Goal: Task Accomplishment & Management: Manage account settings

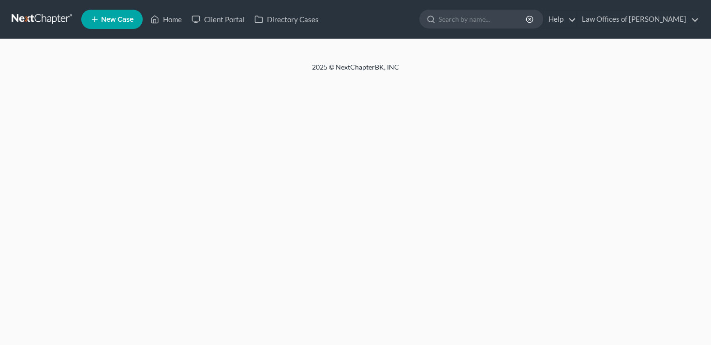
select select "4"
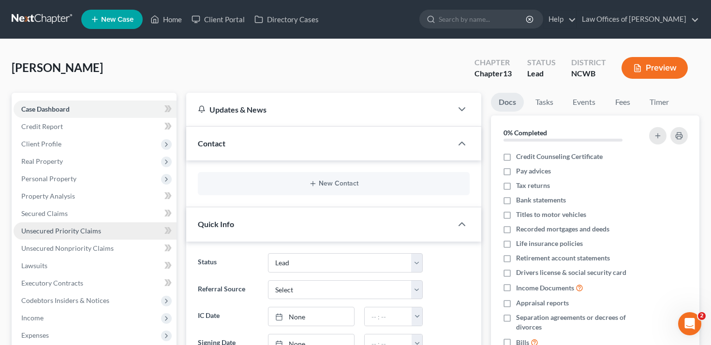
click at [75, 235] on link "Unsecured Priority Claims" at bounding box center [95, 230] width 163 height 17
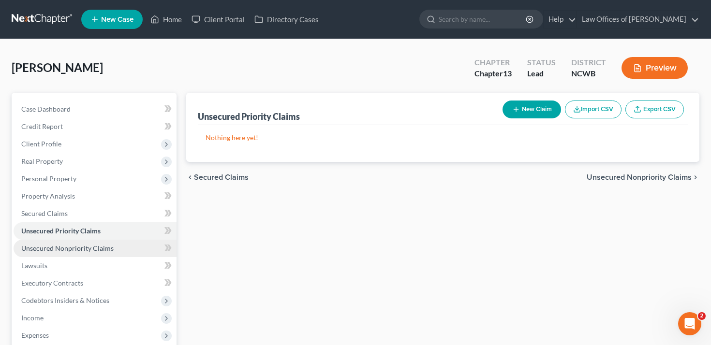
click at [77, 250] on span "Unsecured Nonpriority Claims" at bounding box center [67, 248] width 92 height 8
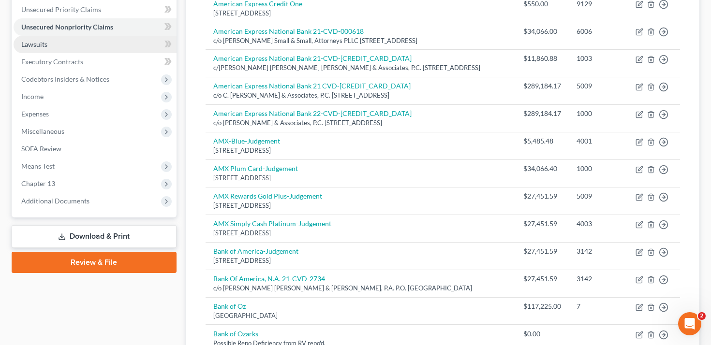
scroll to position [219, 0]
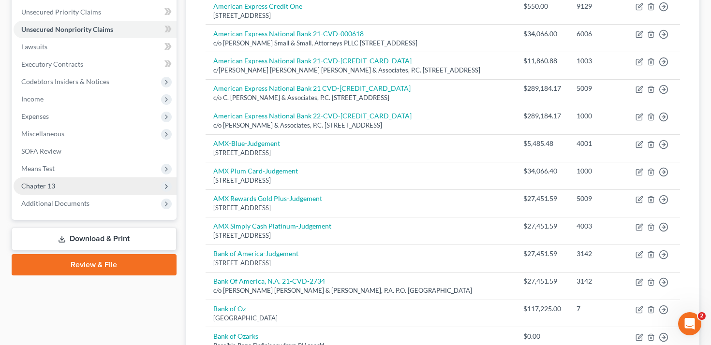
click at [90, 191] on span "Chapter 13" at bounding box center [95, 185] width 163 height 17
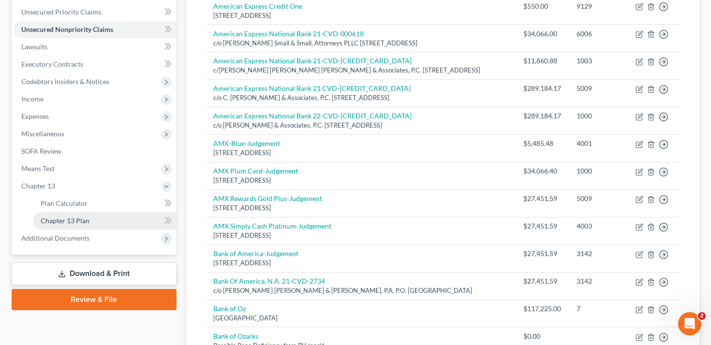
click at [94, 223] on link "Chapter 13 Plan" at bounding box center [105, 220] width 144 height 17
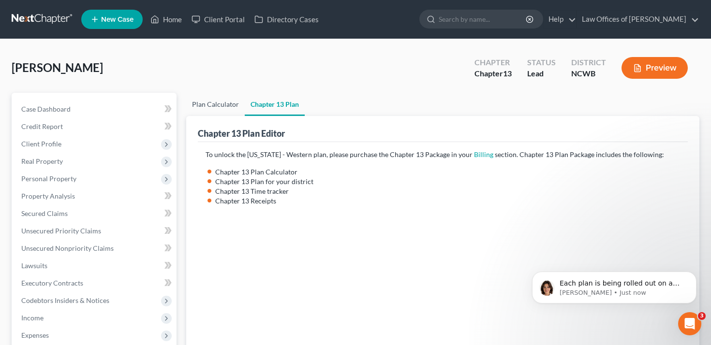
click at [225, 105] on link "Plan Calculator" at bounding box center [215, 104] width 59 height 23
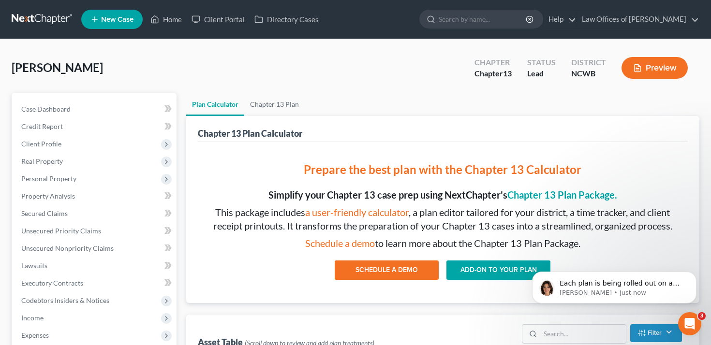
scroll to position [12, 0]
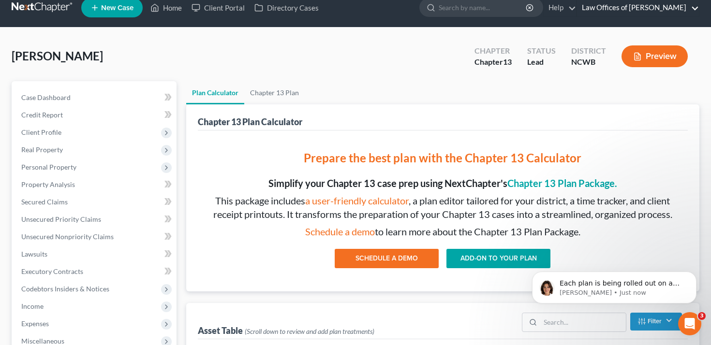
click at [636, 16] on link "Law Offices of [PERSON_NAME]" at bounding box center [638, 7] width 122 height 17
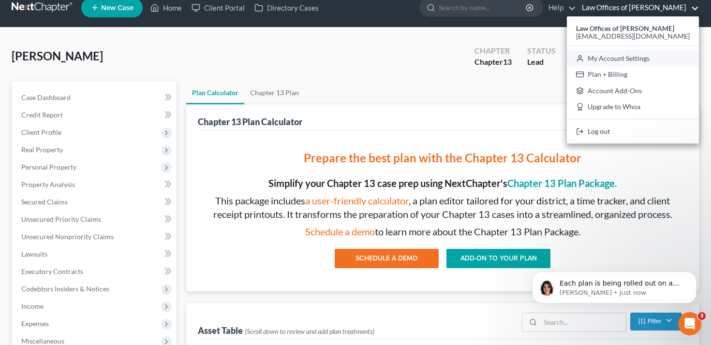
click at [612, 59] on link "My Account Settings" at bounding box center [633, 58] width 132 height 16
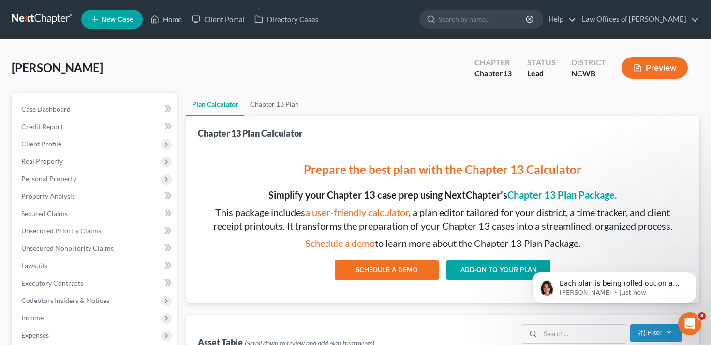
select select "24"
select select "28"
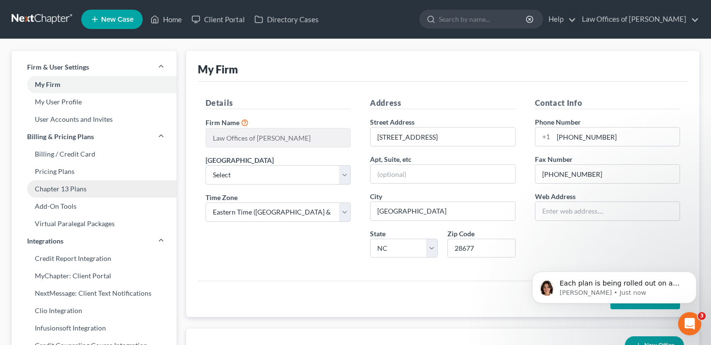
click at [82, 186] on link "Chapter 13 Plans" at bounding box center [94, 188] width 165 height 17
